Goal: Transaction & Acquisition: Purchase product/service

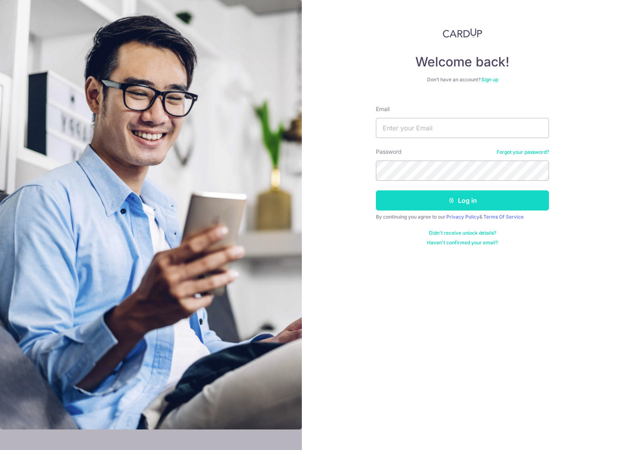
click at [454, 198] on icon "submit" at bounding box center [451, 200] width 6 height 6
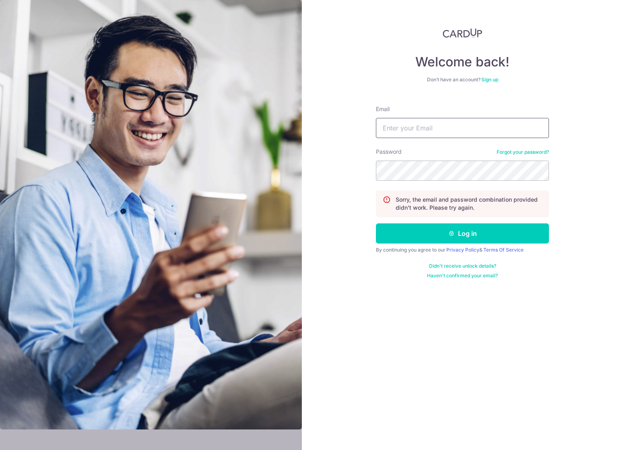
click at [427, 124] on input "Email" at bounding box center [462, 128] width 173 height 20
type input "audreychua87@gmail.com"
click at [482, 235] on button "Log in" at bounding box center [462, 233] width 173 height 20
click at [429, 129] on input "Email" at bounding box center [462, 128] width 173 height 20
type input "[EMAIL_ADDRESS][DOMAIN_NAME]"
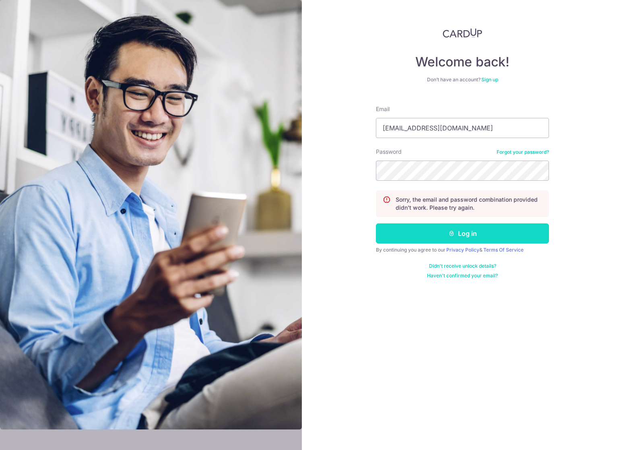
click at [458, 231] on button "Log in" at bounding box center [462, 233] width 173 height 20
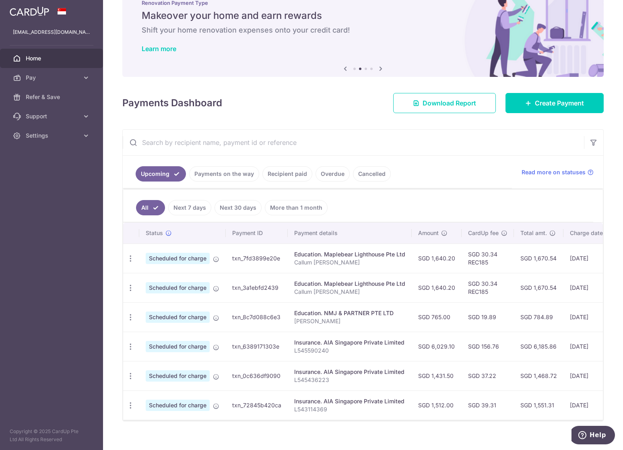
scroll to position [39, 0]
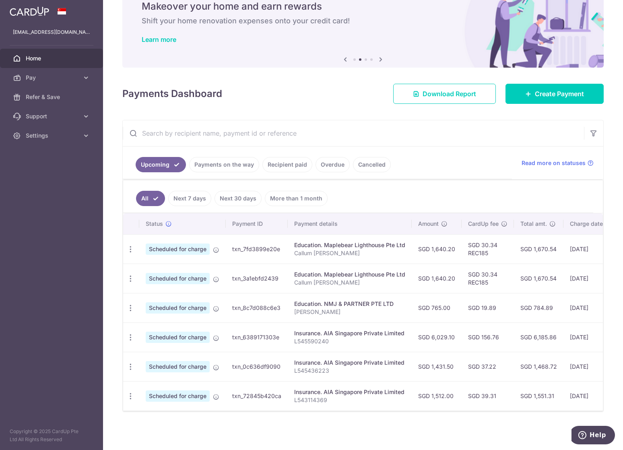
click at [229, 162] on link "Payments on the way" at bounding box center [224, 164] width 70 height 15
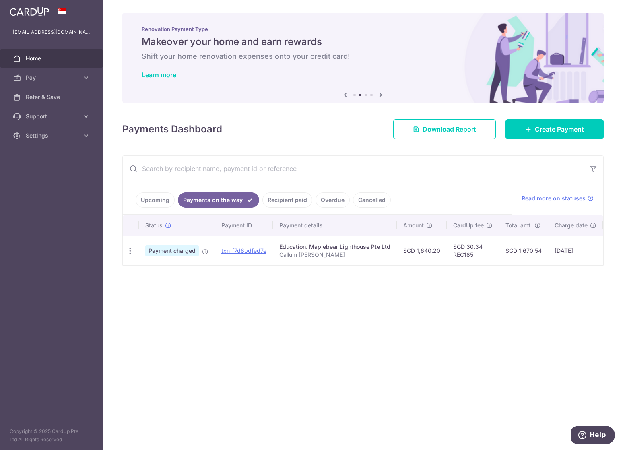
click at [300, 205] on link "Recipient paid" at bounding box center [287, 199] width 50 height 15
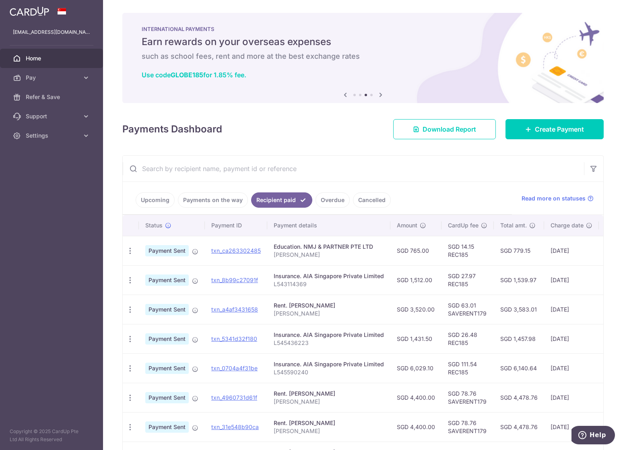
click at [291, 310] on p "Audrey Chua" at bounding box center [329, 313] width 110 height 8
click at [322, 201] on link "Overdue" at bounding box center [332, 199] width 34 height 15
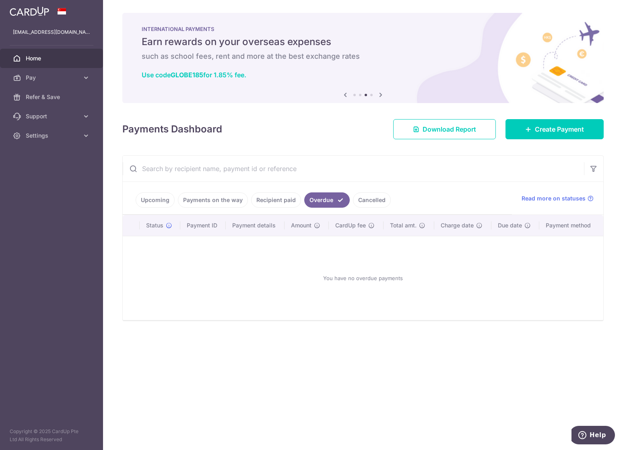
click at [379, 201] on link "Cancelled" at bounding box center [372, 199] width 38 height 15
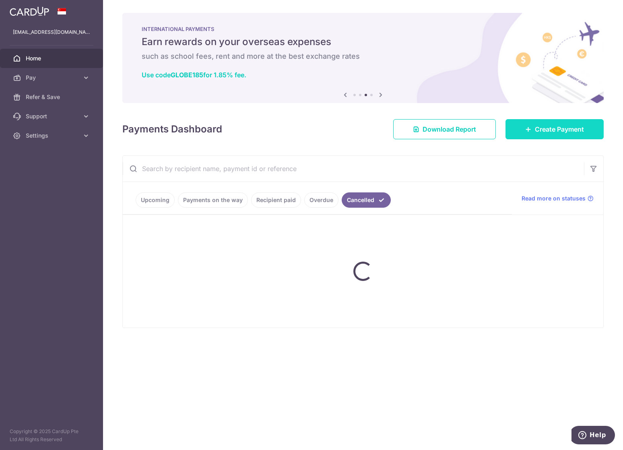
click at [577, 133] on span "Create Payment" at bounding box center [559, 129] width 49 height 10
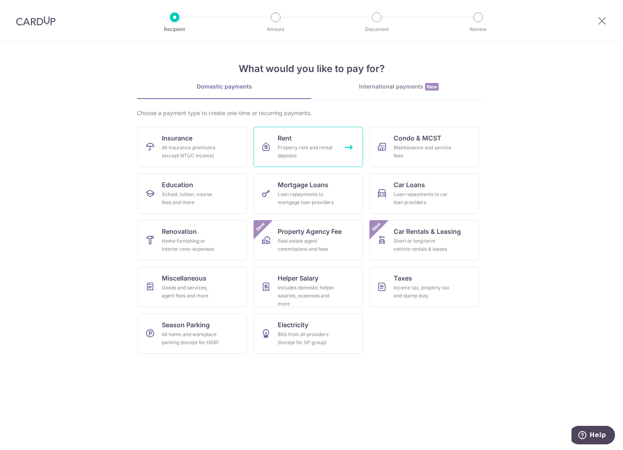
click at [328, 154] on div "Property rent and rental deposits" at bounding box center [307, 152] width 58 height 16
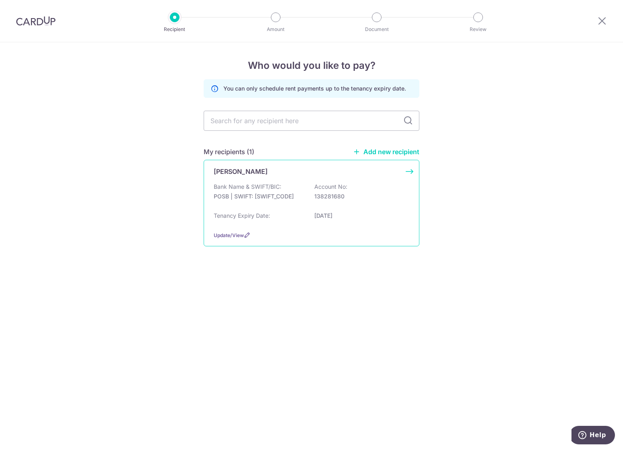
click at [246, 205] on div "Bank Name & SWIFT/BIC: POSB | SWIFT: DBSSSGSGXXX Account No: 138281680" at bounding box center [312, 196] width 196 height 26
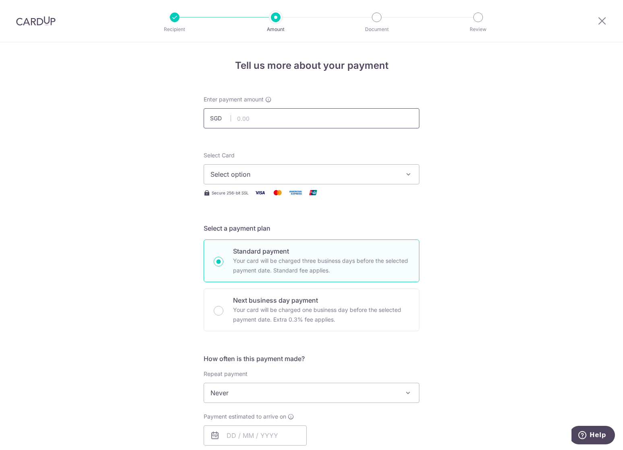
drag, startPoint x: 248, startPoint y: 119, endPoint x: 247, endPoint y: 99, distance: 20.6
click at [248, 119] on input "text" at bounding box center [312, 118] width 216 height 20
type input "4,400.00"
click at [490, 247] on div "Tell us more about your payment Enter payment amount SGD 4,400.00 4400.00 Selec…" at bounding box center [311, 406] width 623 height 728
click at [357, 175] on span "Select option" at bounding box center [304, 174] width 188 height 10
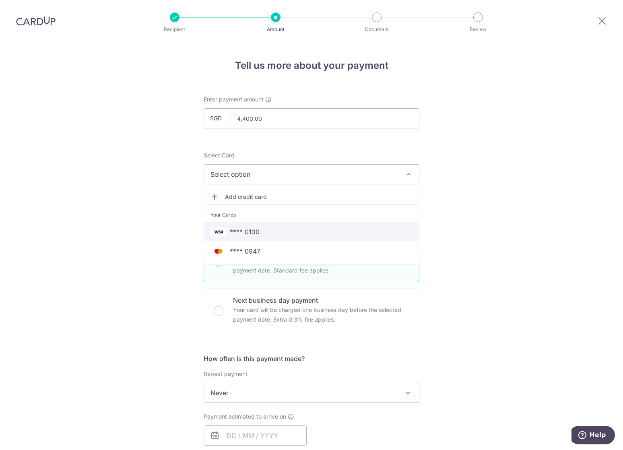
click at [259, 232] on span "**** 0130" at bounding box center [311, 232] width 202 height 10
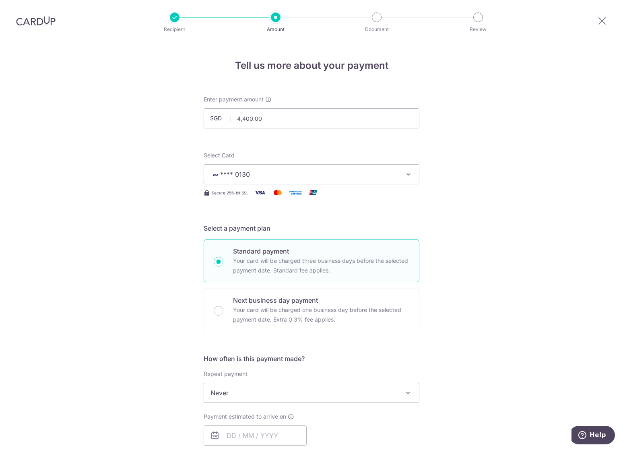
scroll to position [67, 0]
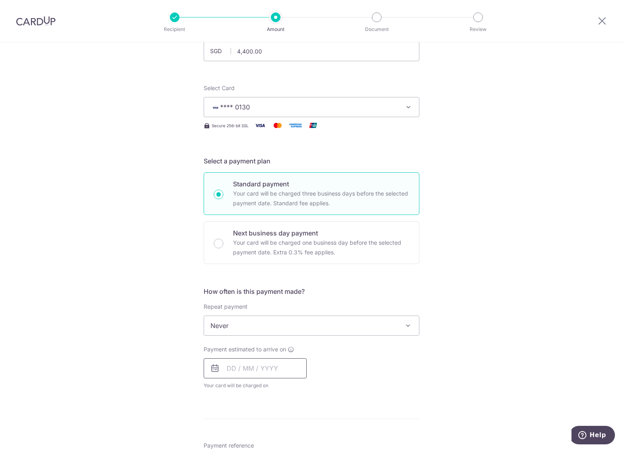
click at [266, 371] on input "text" at bounding box center [255, 368] width 103 height 20
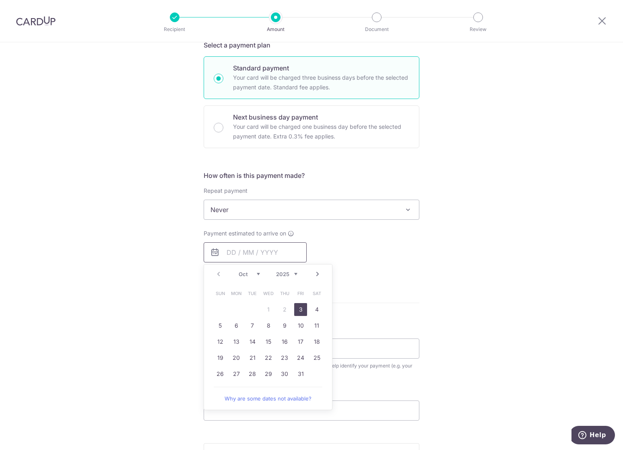
scroll to position [201, 0]
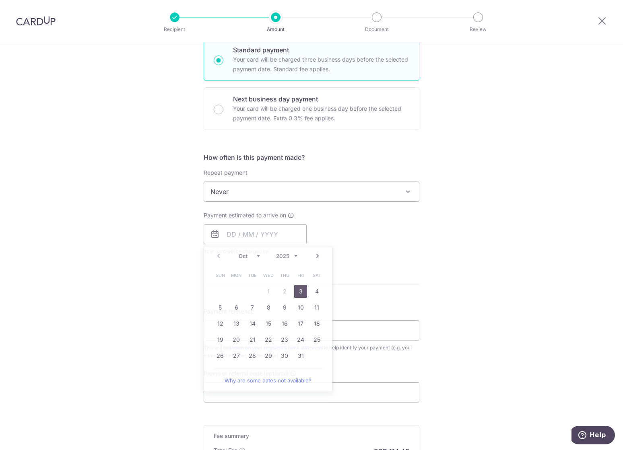
click at [494, 268] on div "Tell us more about your payment Enter payment amount SGD 4,400.00 4400.00 Selec…" at bounding box center [311, 205] width 623 height 728
click at [241, 235] on input "text" at bounding box center [255, 234] width 103 height 20
click at [253, 323] on link "14" at bounding box center [252, 323] width 13 height 13
type input "[DATE]"
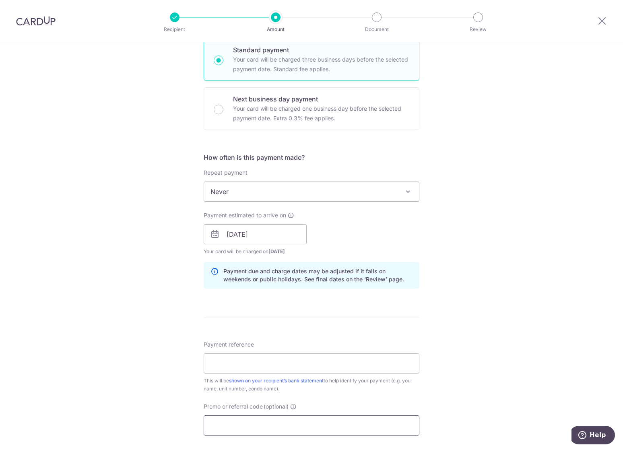
click at [231, 425] on input "Promo or referral code (optional)" at bounding box center [312, 425] width 216 height 20
paste input "1.79%"
type input "1.79%"
click at [245, 366] on input "Payment reference" at bounding box center [312, 363] width 216 height 20
type input "Audrey Chua Jadescape"
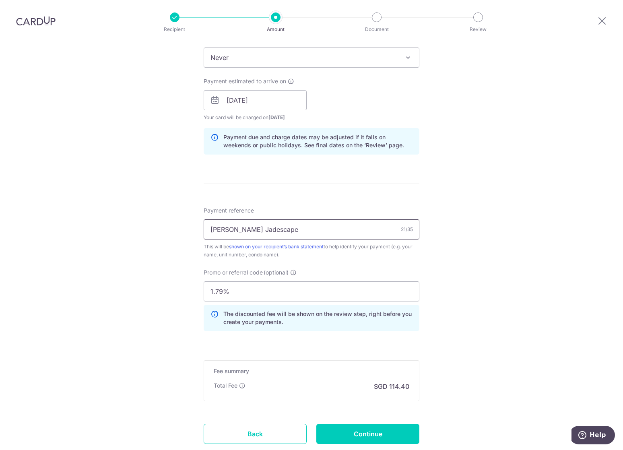
scroll to position [390, 0]
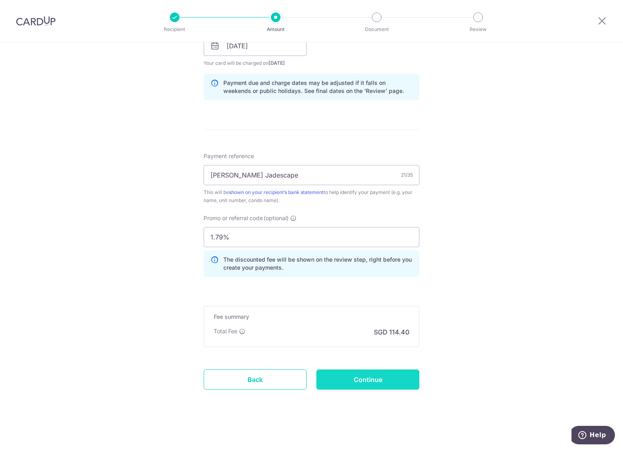
click at [388, 380] on input "Continue" at bounding box center [367, 379] width 103 height 20
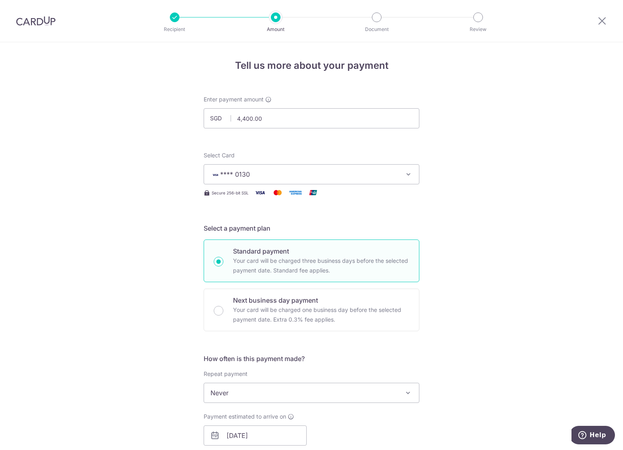
scroll to position [401, 0]
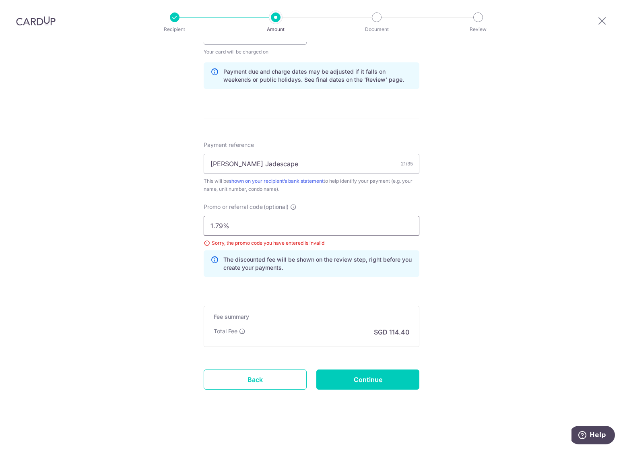
drag, startPoint x: 236, startPoint y: 228, endPoint x: 144, endPoint y: 227, distance: 91.8
click at [144, 227] on div "Tell us more about your payment Enter payment amount SGD 4,400.00 4400.00 Selec…" at bounding box center [311, 45] width 623 height 808
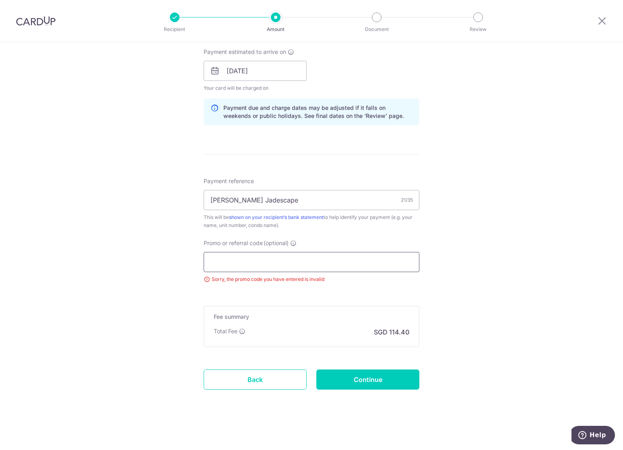
paste input "SAVERENT179"
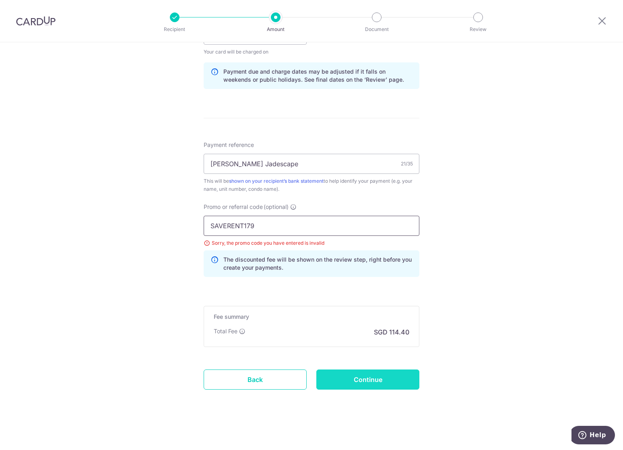
type input "SAVERENT179"
click at [359, 381] on input "Continue" at bounding box center [367, 379] width 103 height 20
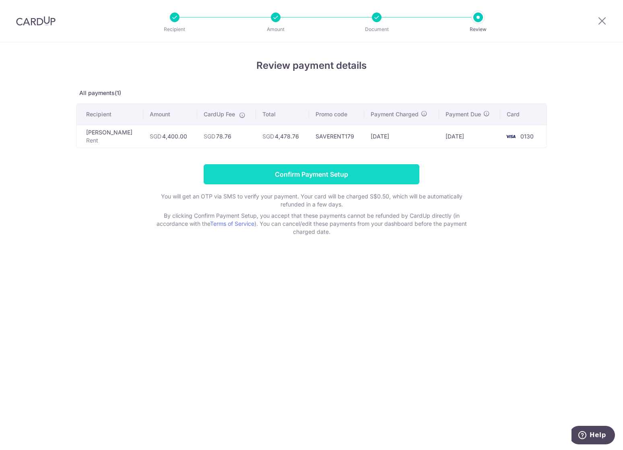
click at [318, 176] on input "Confirm Payment Setup" at bounding box center [312, 174] width 216 height 20
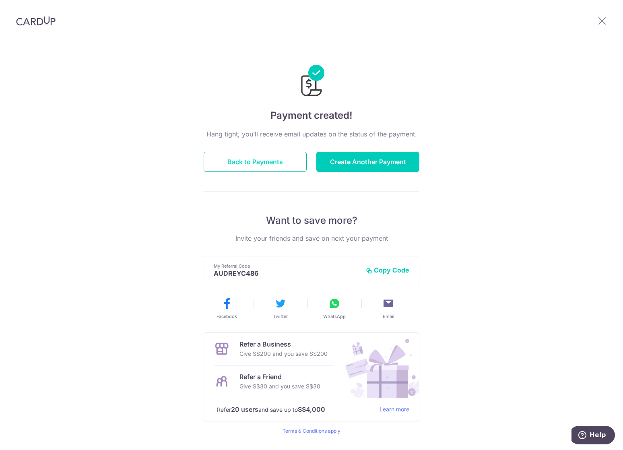
click at [251, 169] on button "Back to Payments" at bounding box center [255, 162] width 103 height 20
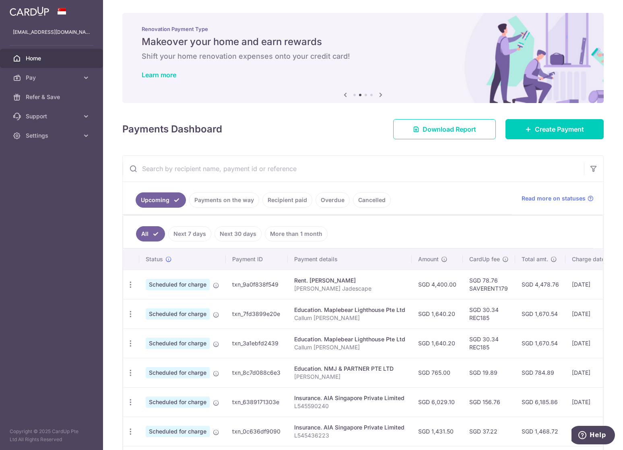
click at [32, 14] on img at bounding box center [29, 11] width 39 height 10
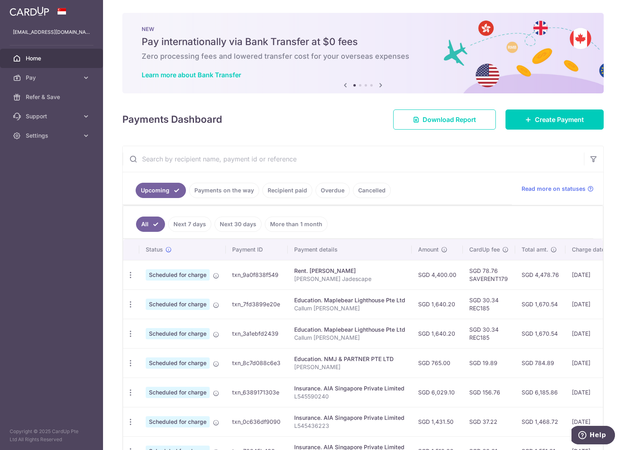
click at [32, 14] on img at bounding box center [29, 11] width 39 height 10
